Goal: Information Seeking & Learning: Learn about a topic

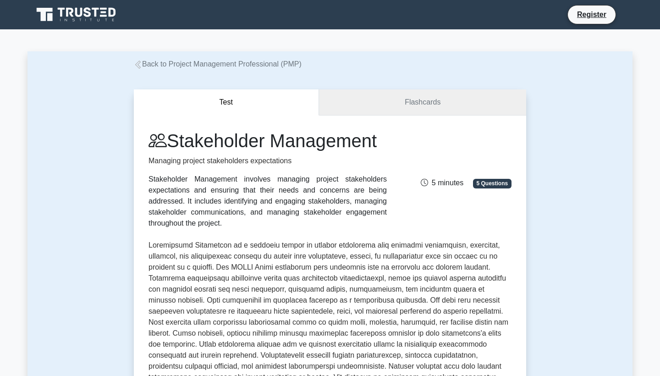
click at [359, 106] on link "Flashcards" at bounding box center [422, 102] width 207 height 26
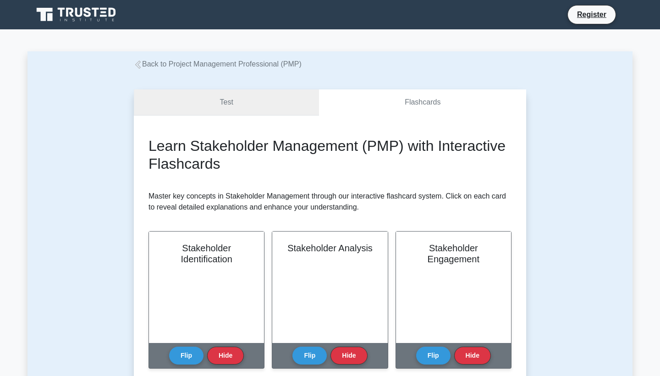
click at [217, 107] on link "Test" at bounding box center [226, 102] width 185 height 26
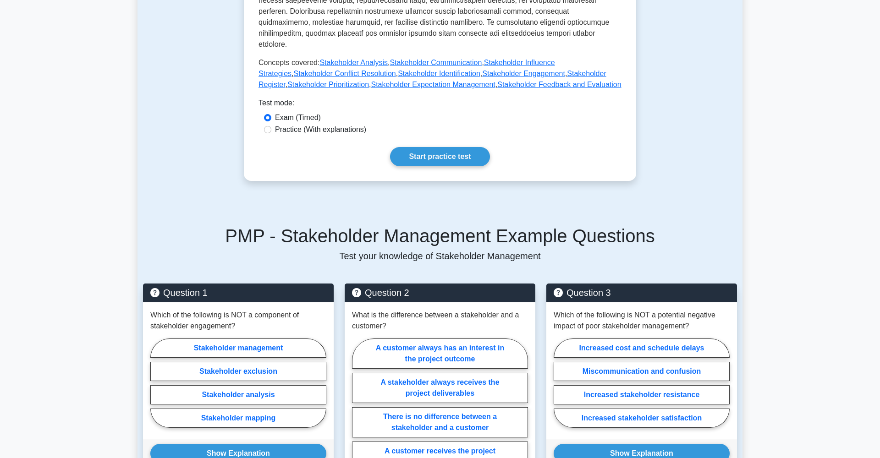
scroll to position [415, 0]
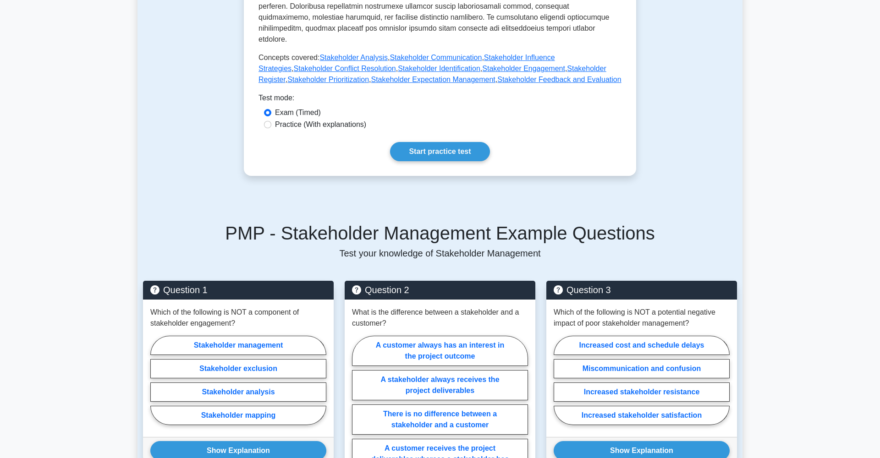
click at [287, 119] on label "Practice (With explanations)" at bounding box center [320, 124] width 91 height 11
click at [271, 121] on input "Practice (With explanations)" at bounding box center [267, 124] width 7 height 7
radio input "true"
click at [415, 142] on link "Start practice test" at bounding box center [439, 151] width 99 height 19
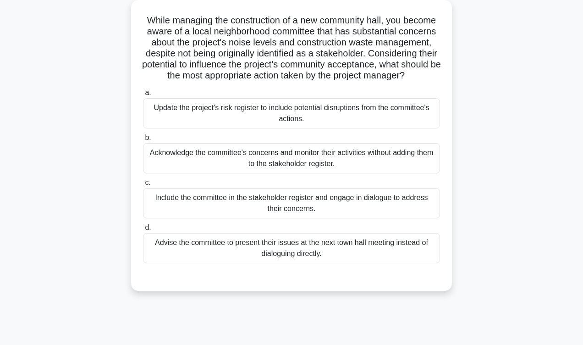
scroll to position [60, 0]
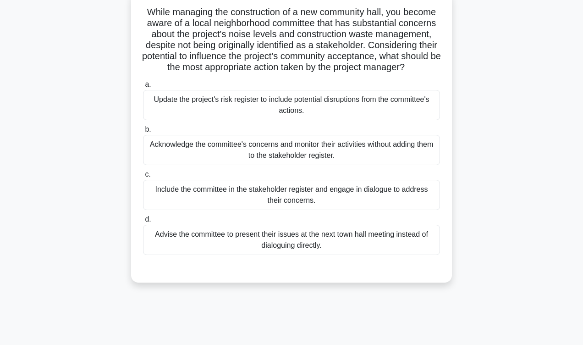
click at [394, 196] on div "Include the committee in the stakeholder register and engage in dialogue to add…" at bounding box center [291, 195] width 297 height 30
click at [143, 177] on input "c. Include the committee in the stakeholder register and engage in dialogue to …" at bounding box center [143, 174] width 0 height 6
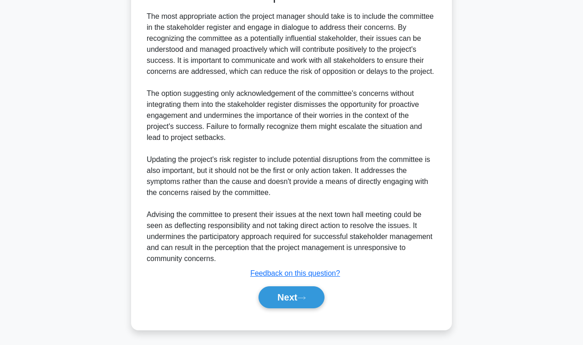
scroll to position [342, 0]
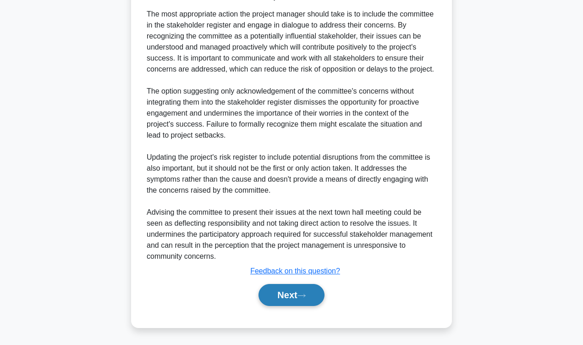
click at [301, 294] on button "Next" at bounding box center [292, 295] width 66 height 22
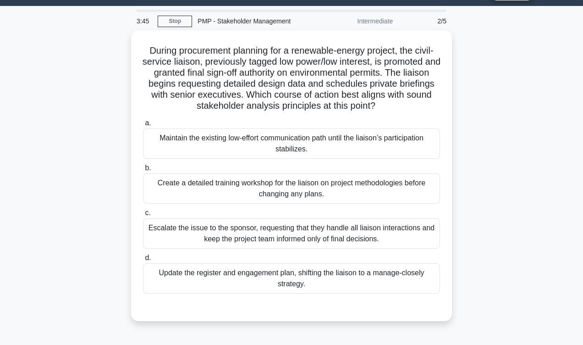
scroll to position [22, 0]
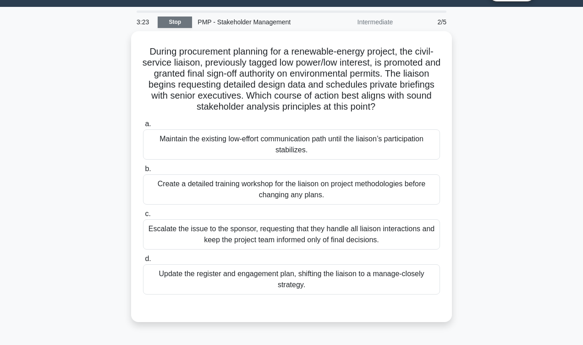
click at [183, 22] on link "Stop" at bounding box center [175, 22] width 34 height 11
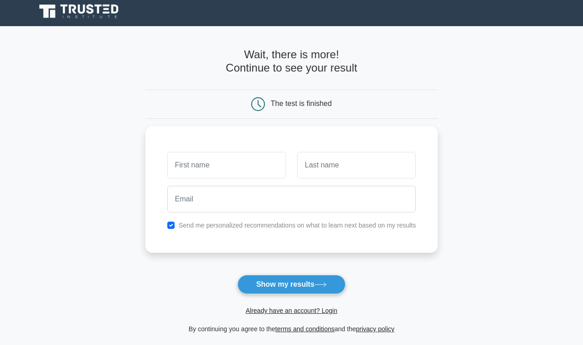
scroll to position [5, 0]
